Goal: Information Seeking & Learning: Learn about a topic

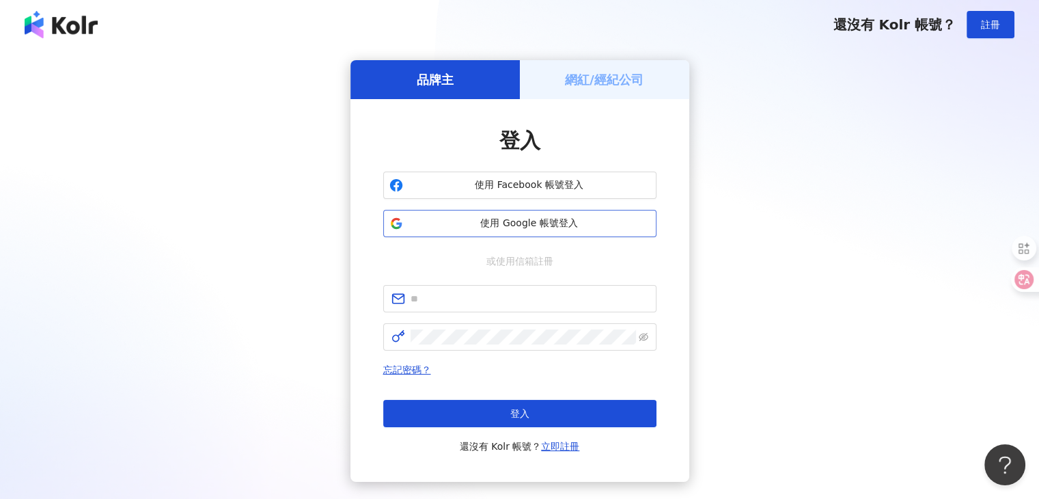
click at [487, 225] on span "使用 Google 帳號登入" at bounding box center [530, 224] width 242 height 14
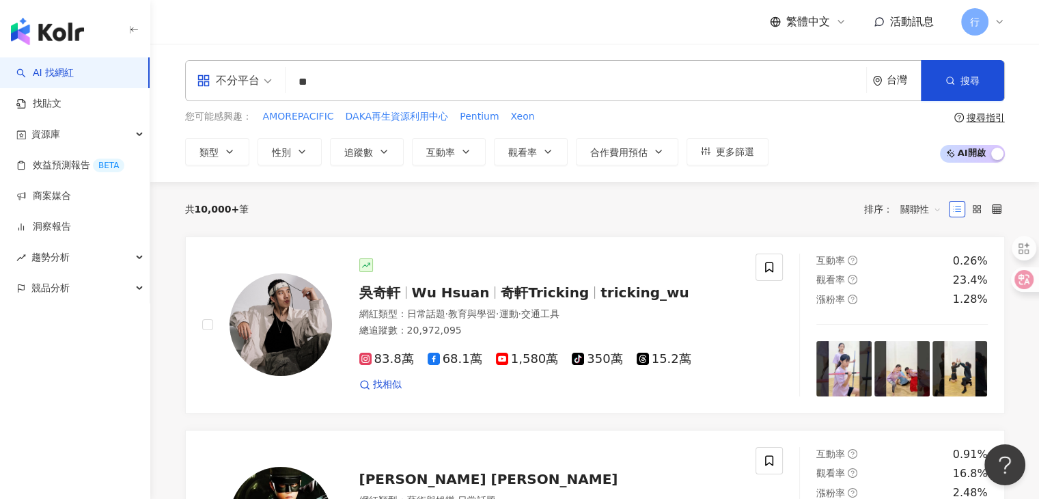
type input "**"
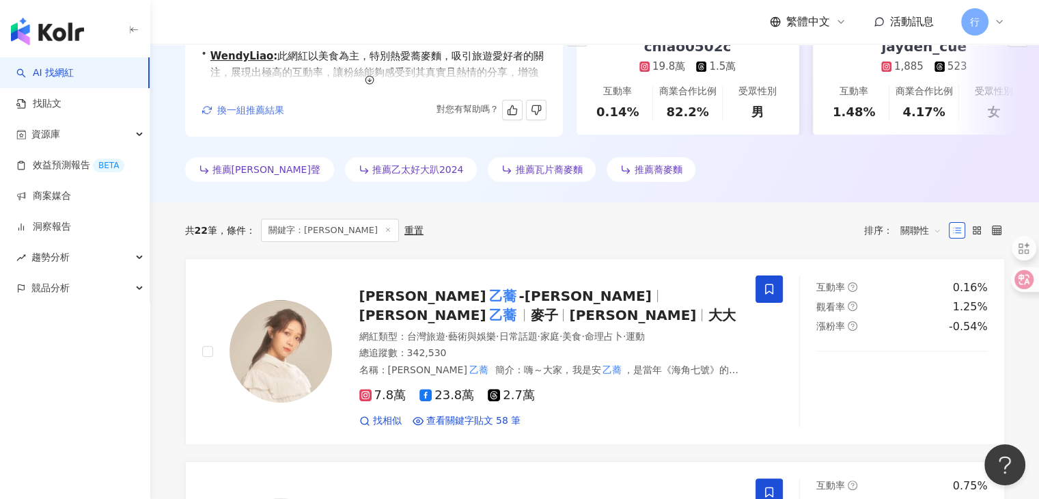
scroll to position [478, 0]
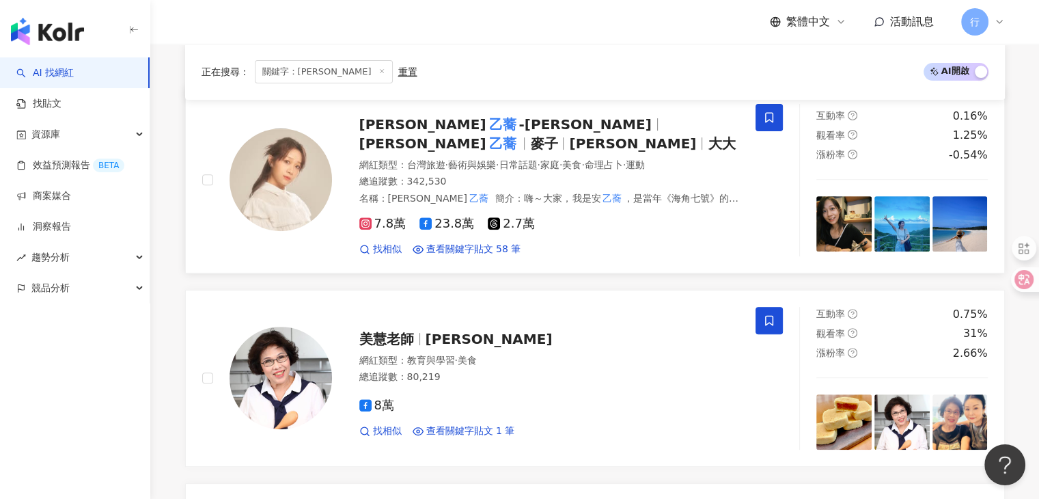
click at [497, 135] on span "安 乙蕎" at bounding box center [445, 143] width 172 height 16
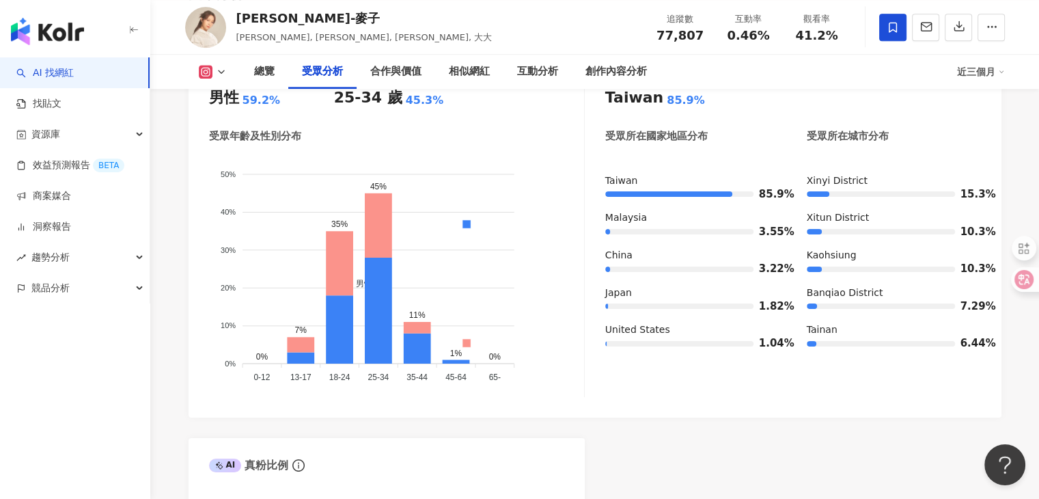
scroll to position [1232, 0]
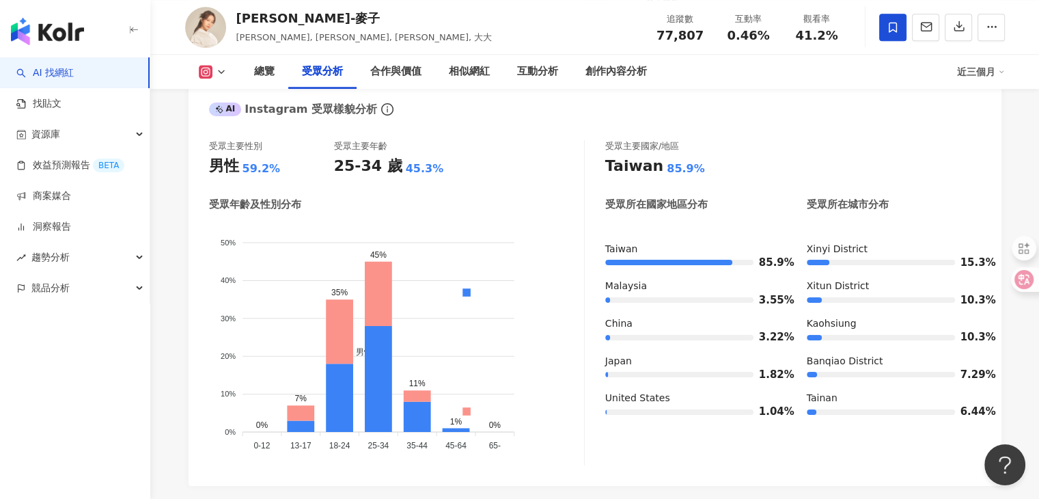
click at [217, 78] on button at bounding box center [212, 72] width 55 height 14
click at [218, 124] on button "Facebook" at bounding box center [234, 128] width 82 height 19
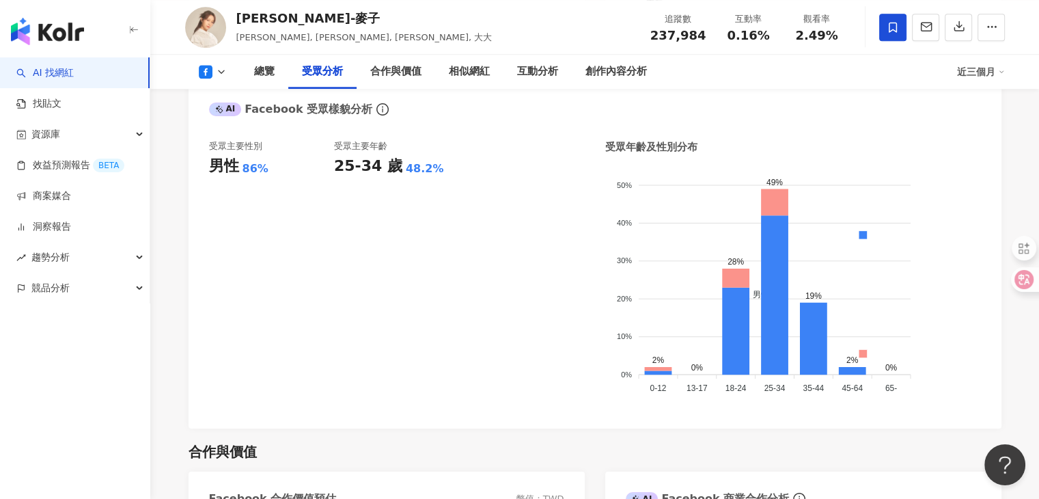
click at [224, 70] on icon at bounding box center [221, 71] width 11 height 11
click at [223, 102] on button "Instagram" at bounding box center [234, 96] width 82 height 19
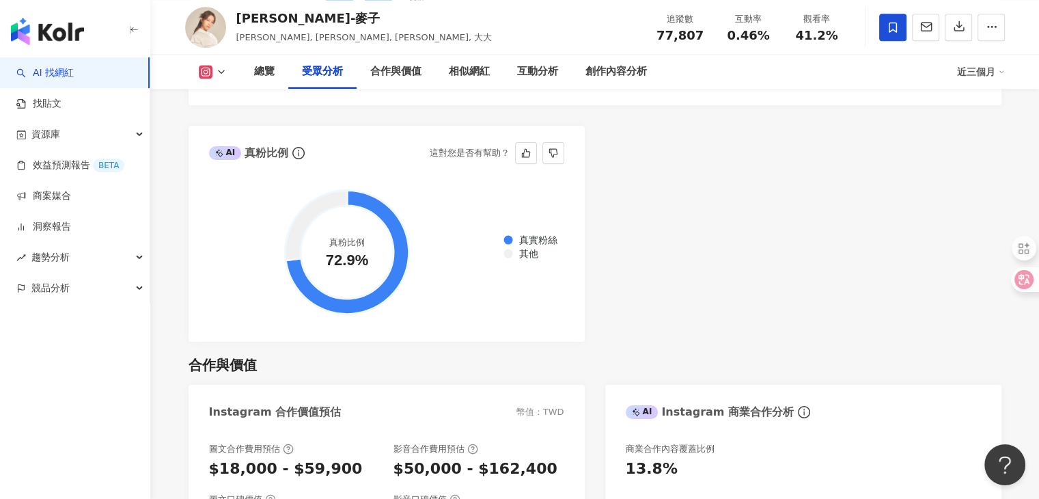
scroll to position [2120, 0]
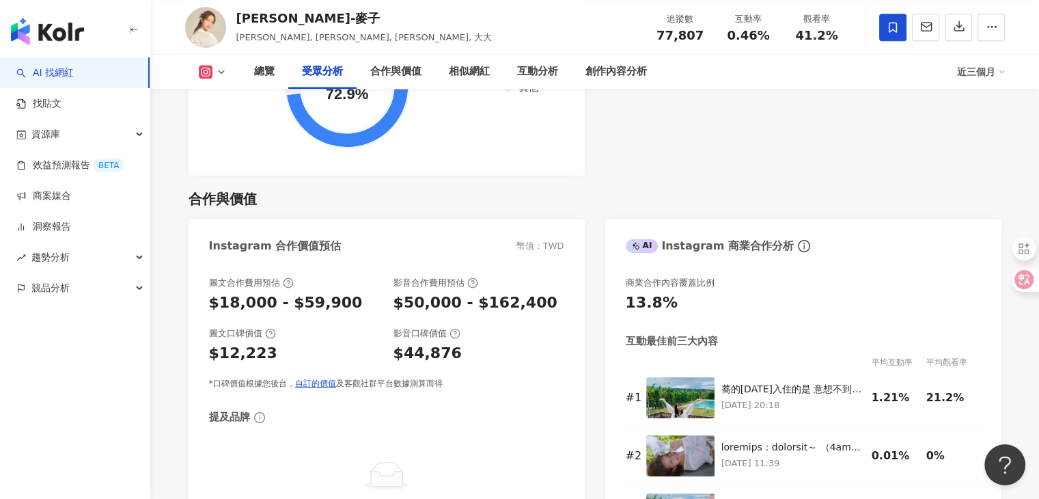
scroll to position [1437, 0]
